Goal: Share content: Share content

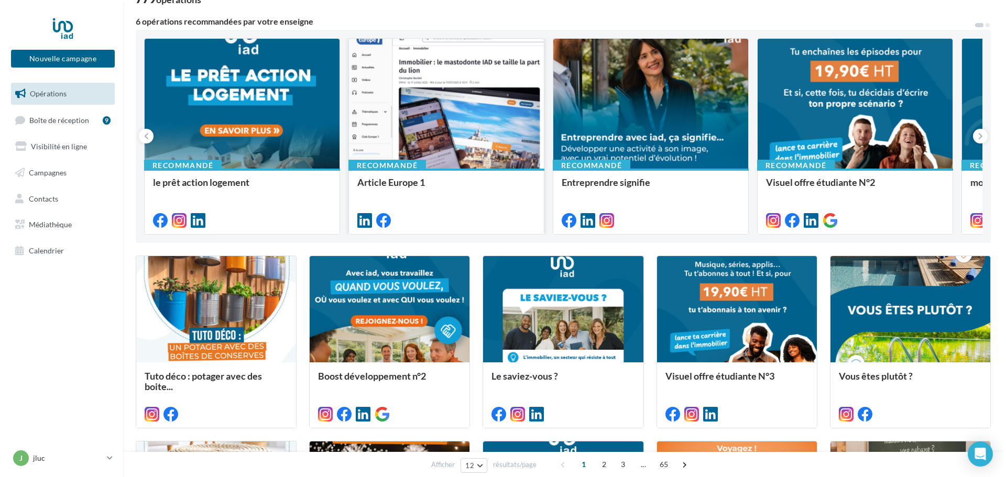
scroll to position [81, 0]
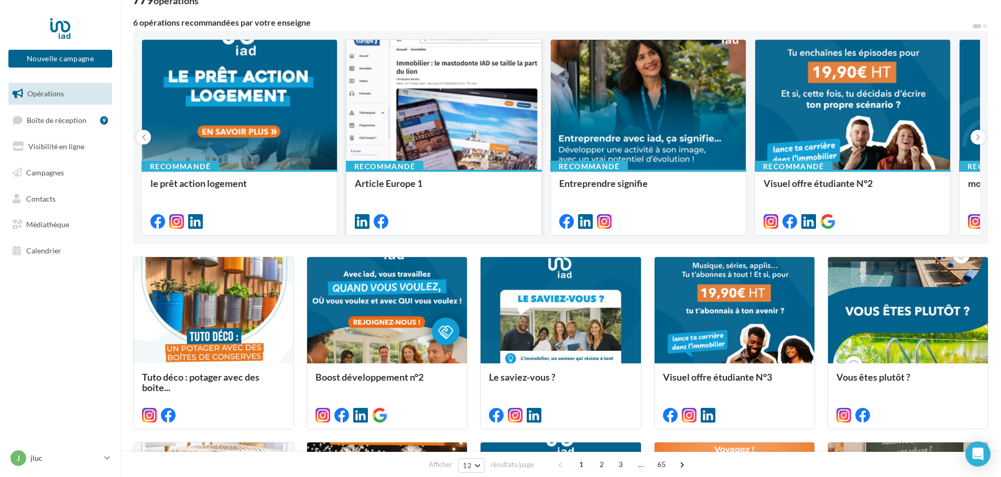
click at [468, 130] on div at bounding box center [443, 105] width 195 height 131
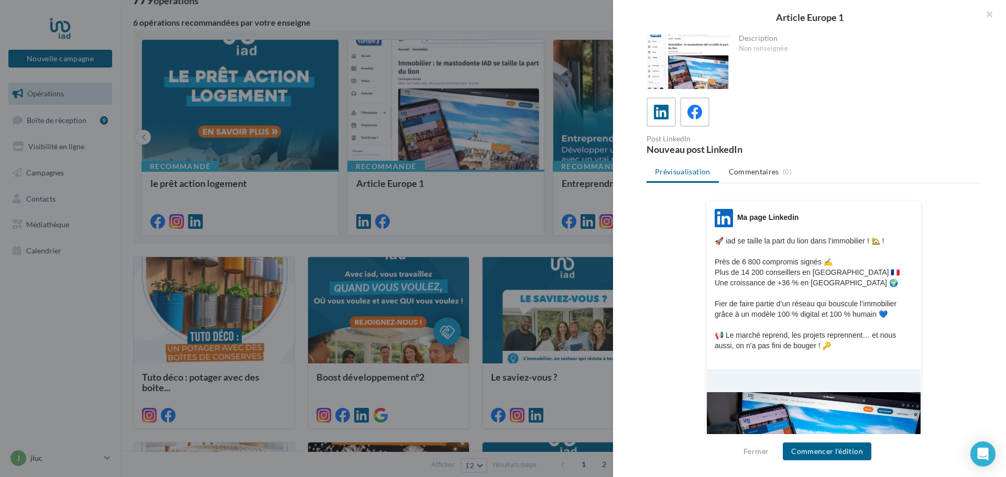
click at [847, 415] on div at bounding box center [814, 445] width 214 height 151
click at [837, 453] on button "Commencer l'édition" at bounding box center [827, 452] width 89 height 18
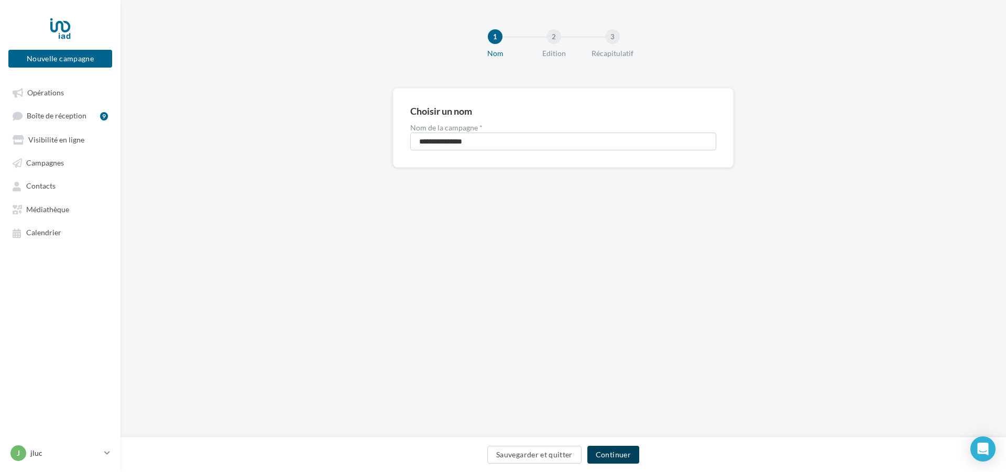
click at [609, 455] on button "Continuer" at bounding box center [613, 455] width 52 height 18
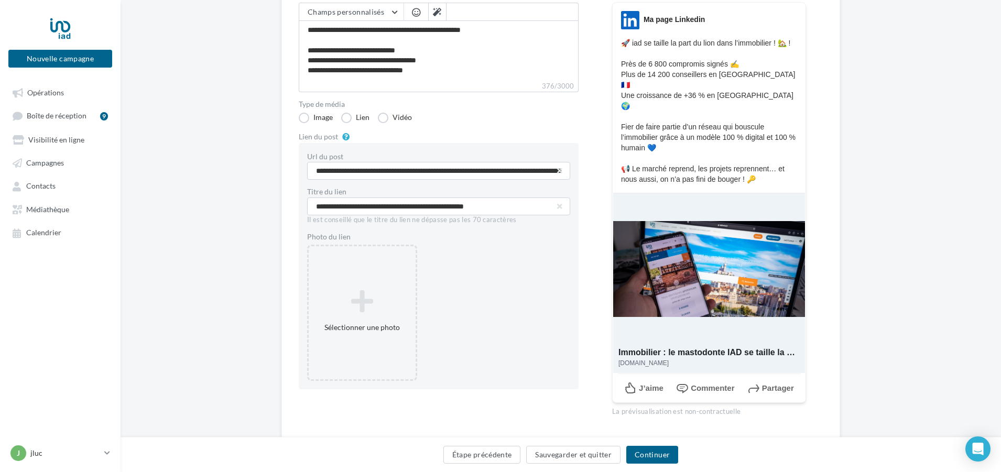
scroll to position [132, 0]
click at [715, 258] on div at bounding box center [709, 267] width 192 height 151
click at [649, 455] on button "Continuer" at bounding box center [652, 455] width 52 height 18
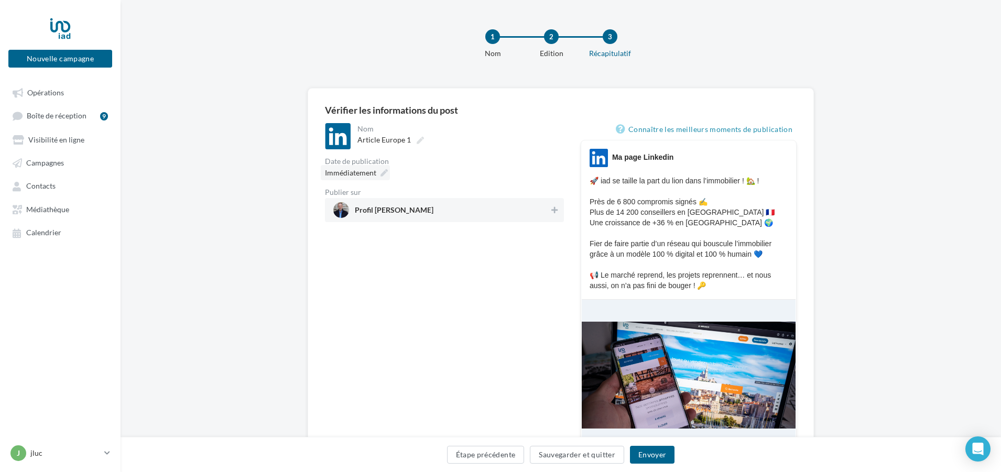
click at [386, 169] on icon at bounding box center [383, 172] width 7 height 7
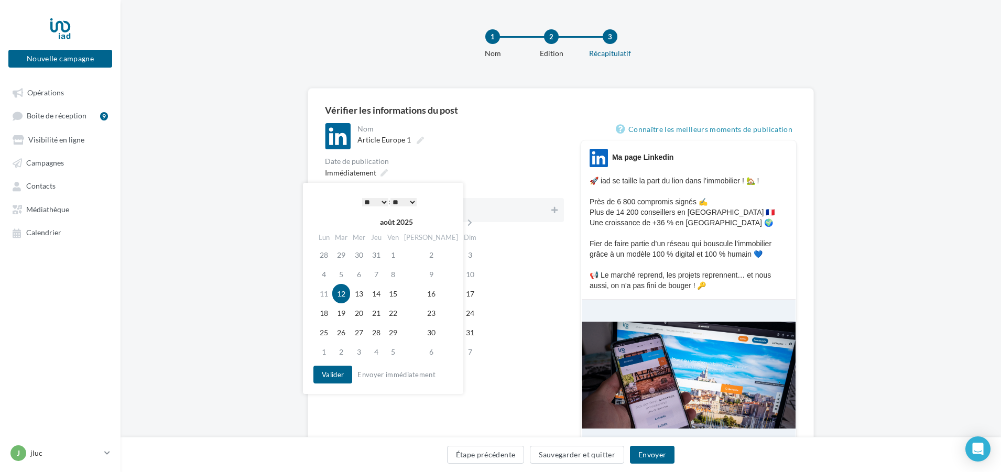
click at [380, 199] on select "* * * * * * * * * * ** ** ** ** ** ** ** ** ** ** ** ** ** **" at bounding box center [375, 202] width 26 height 8
click at [334, 373] on button "Valider" at bounding box center [332, 375] width 39 height 18
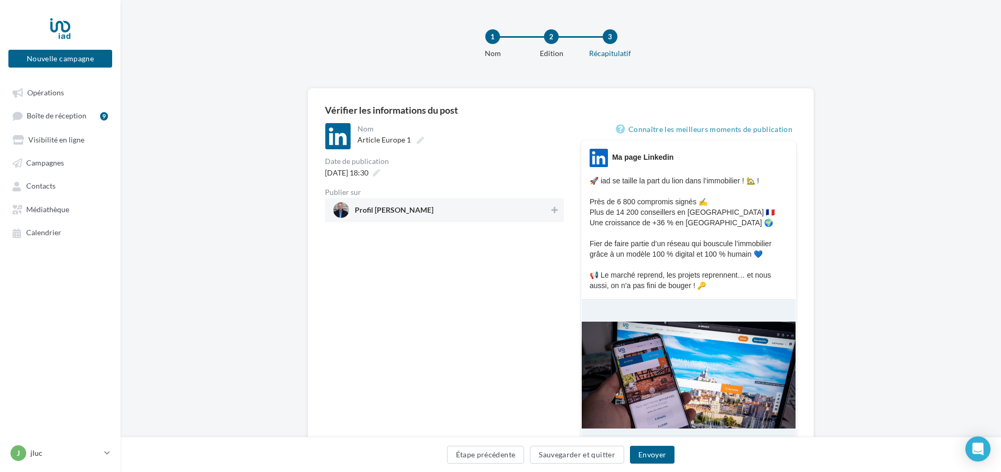
click at [442, 210] on span "Profil [PERSON_NAME]" at bounding box center [441, 210] width 216 height 16
click at [650, 452] on button "Envoyer" at bounding box center [652, 455] width 45 height 18
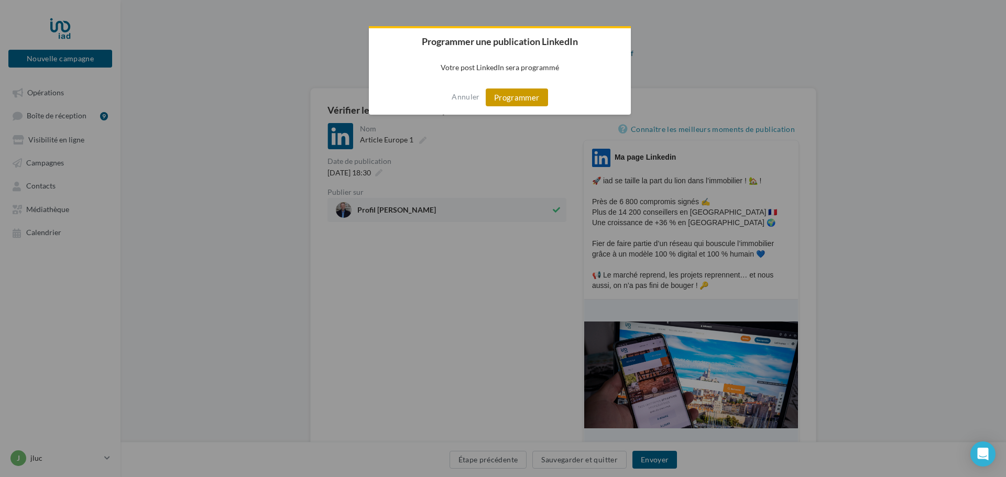
click at [523, 92] on button "Programmer" at bounding box center [517, 98] width 62 height 18
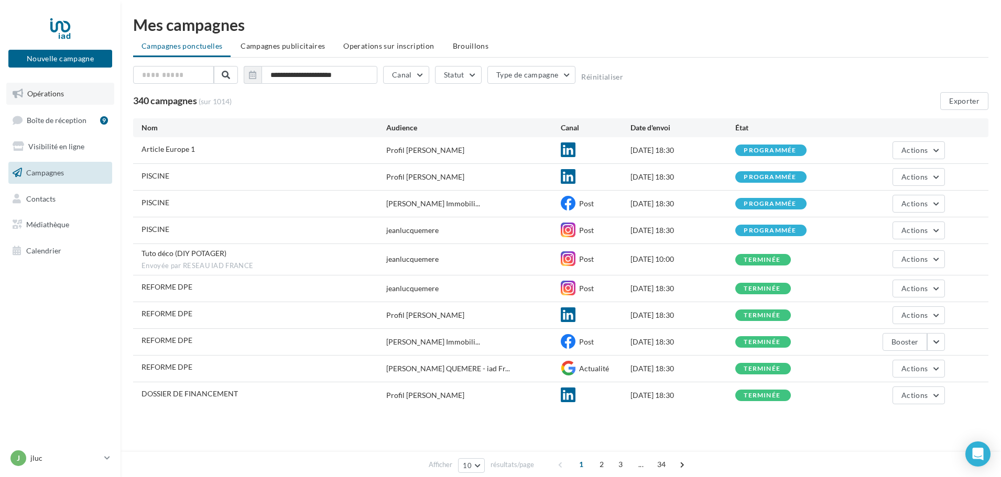
click at [43, 91] on span "Opérations" at bounding box center [45, 93] width 37 height 9
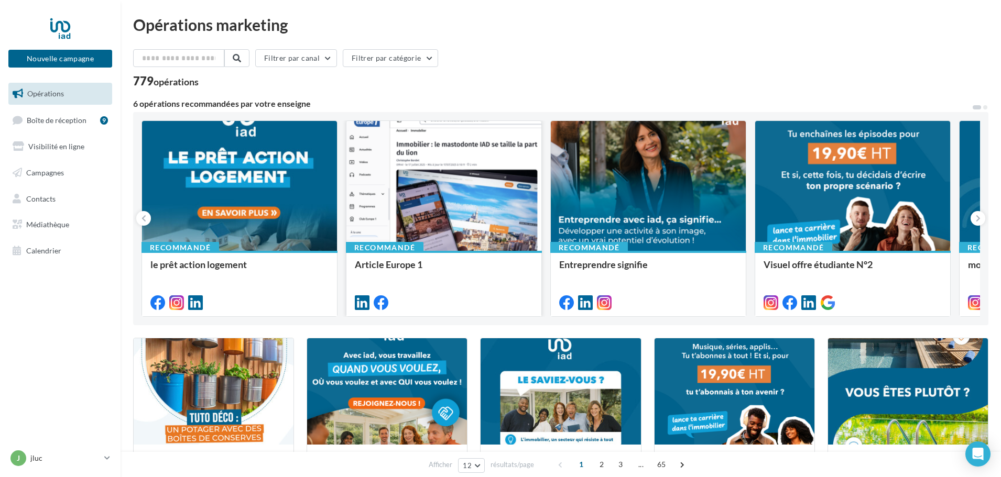
click at [443, 210] on div at bounding box center [443, 186] width 195 height 131
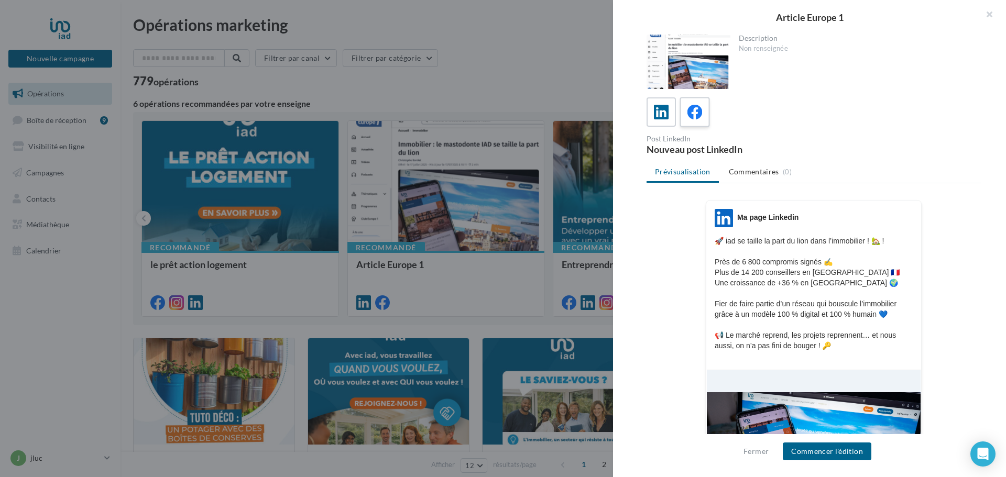
click at [696, 112] on icon at bounding box center [694, 112] width 15 height 15
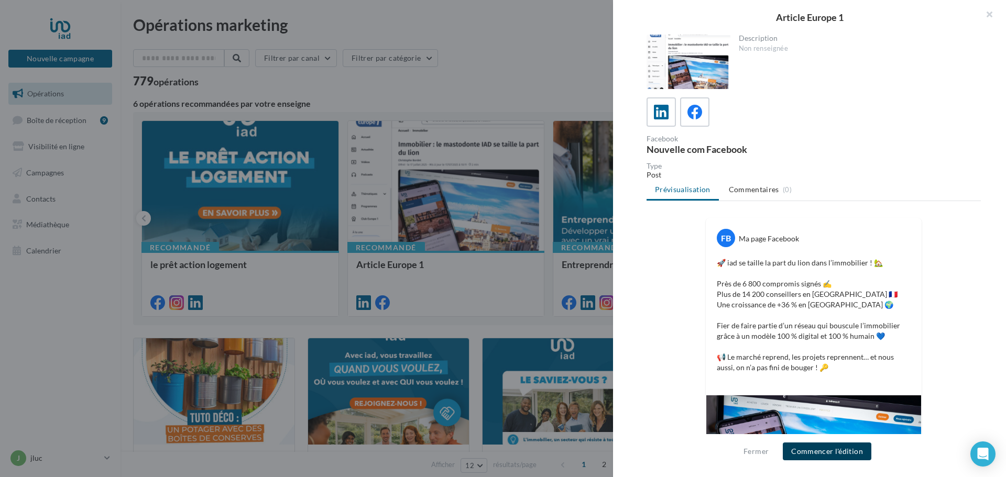
click at [829, 452] on button "Commencer l'édition" at bounding box center [827, 452] width 89 height 18
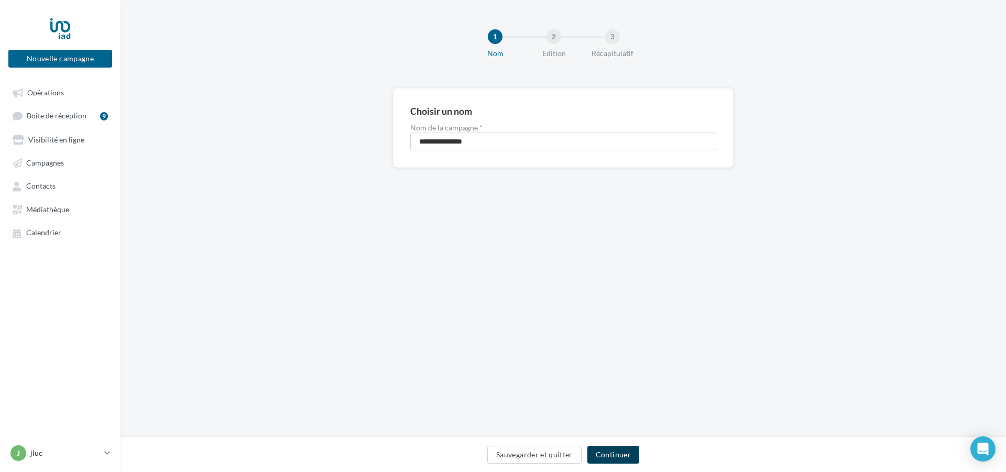
click at [619, 453] on button "Continuer" at bounding box center [613, 455] width 52 height 18
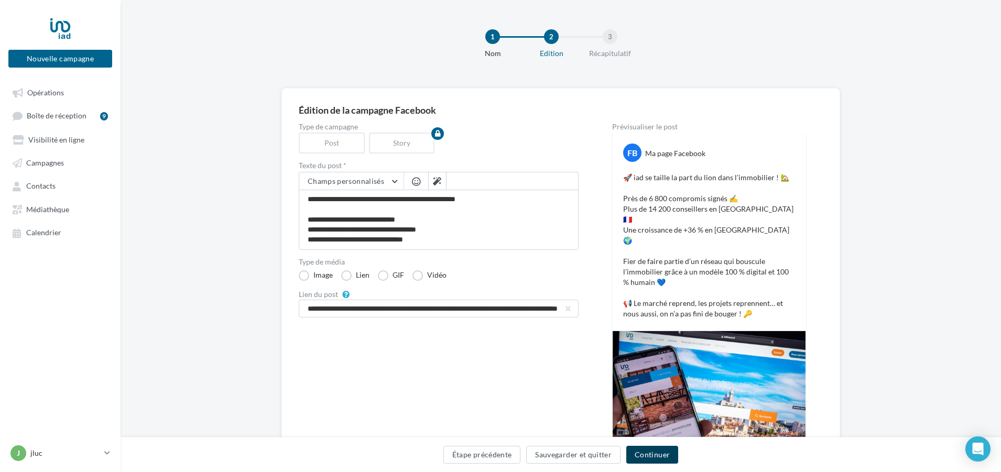
click at [644, 457] on button "Continuer" at bounding box center [652, 455] width 52 height 18
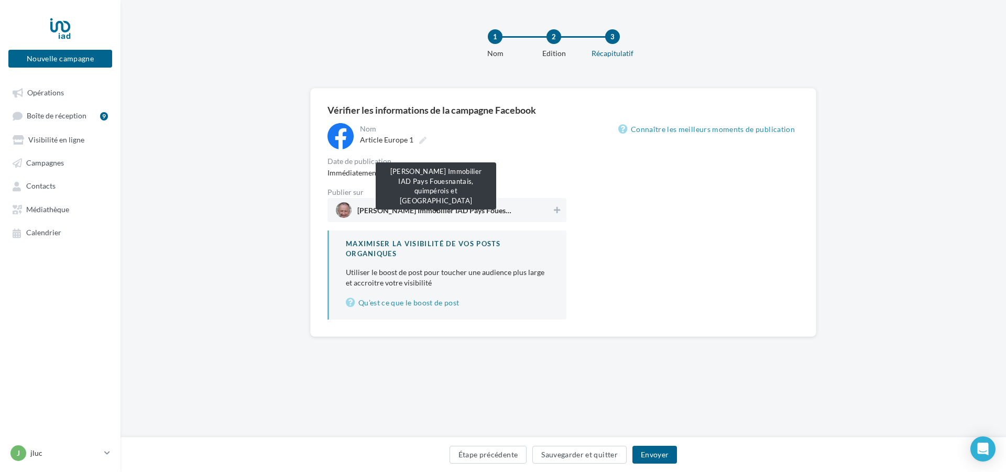
click at [440, 206] on span "Jean Luc Quemere Immobilier IAD Pays Fouesnantais, quimpérois et concarnois" at bounding box center [435, 209] width 157 height 9
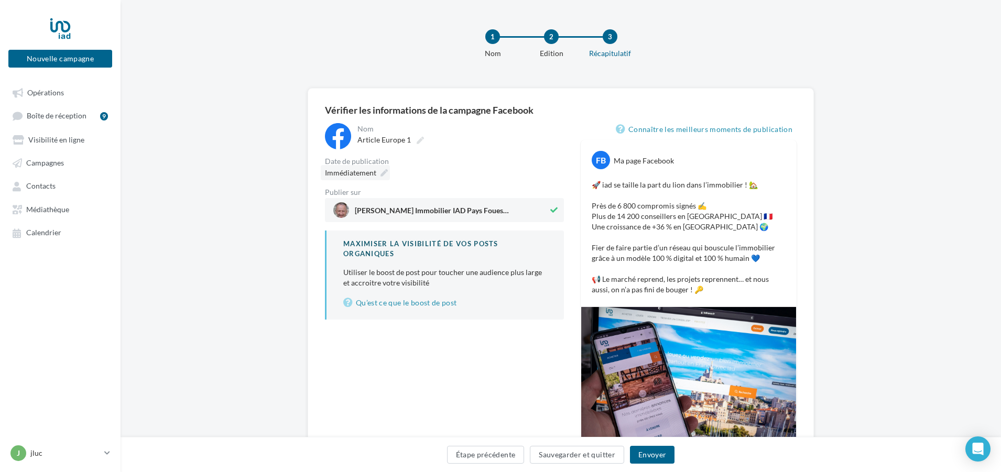
click at [381, 170] on icon at bounding box center [383, 172] width 7 height 7
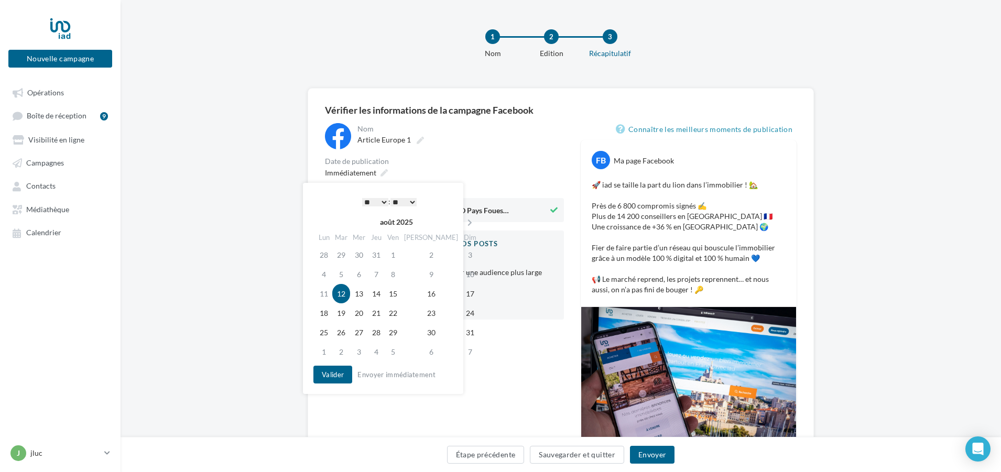
click at [380, 201] on select "* * * * * * * * * * ** ** ** ** ** ** ** ** ** ** ** ** ** **" at bounding box center [375, 202] width 26 height 8
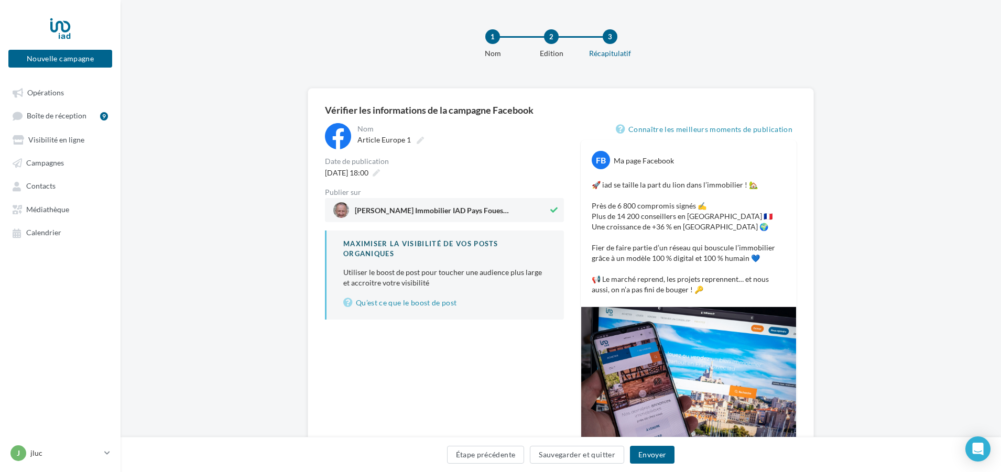
click at [495, 161] on div "Date de publication" at bounding box center [444, 161] width 239 height 7
click at [657, 452] on button "Envoyer" at bounding box center [652, 455] width 45 height 18
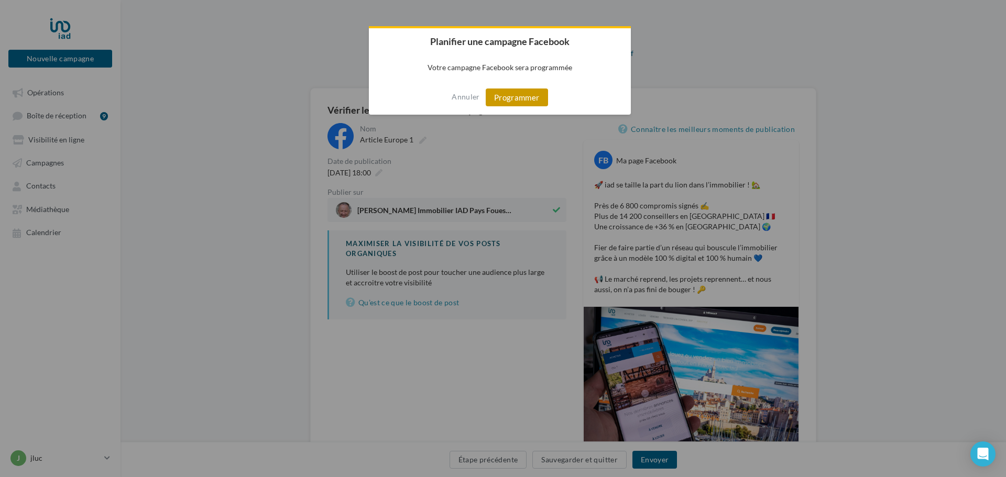
click at [516, 102] on button "Programmer" at bounding box center [517, 98] width 62 height 18
